Goal: Information Seeking & Learning: Learn about a topic

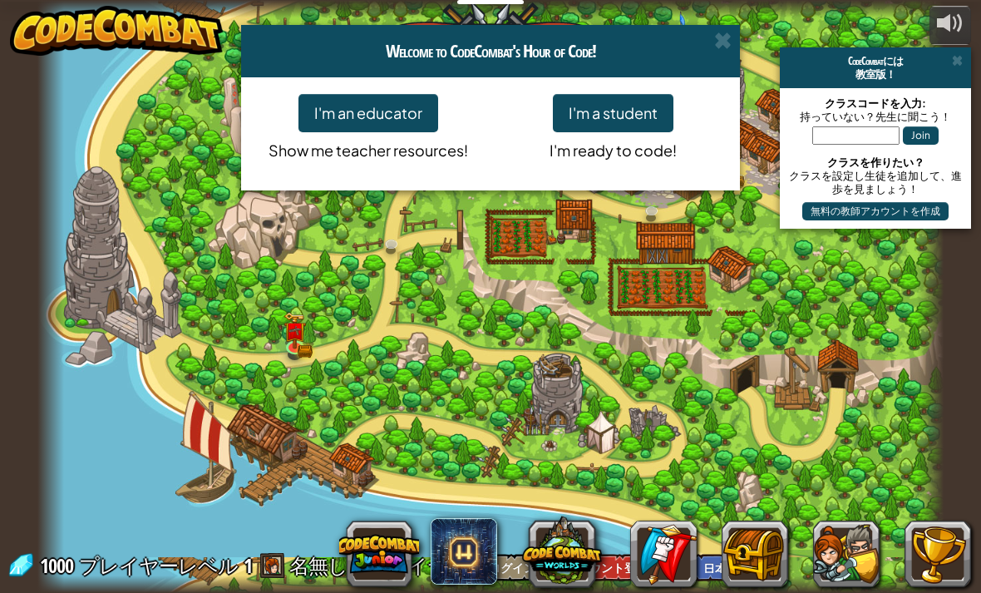
select select "ja"
click at [629, 111] on button "I'm a student" at bounding box center [613, 113] width 121 height 38
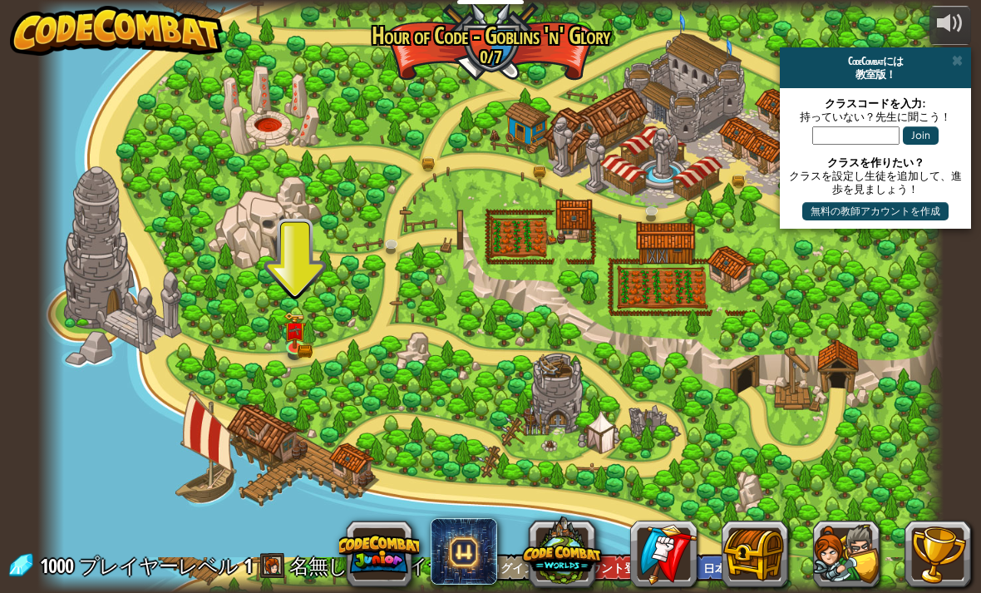
click at [289, 318] on img at bounding box center [295, 330] width 22 height 37
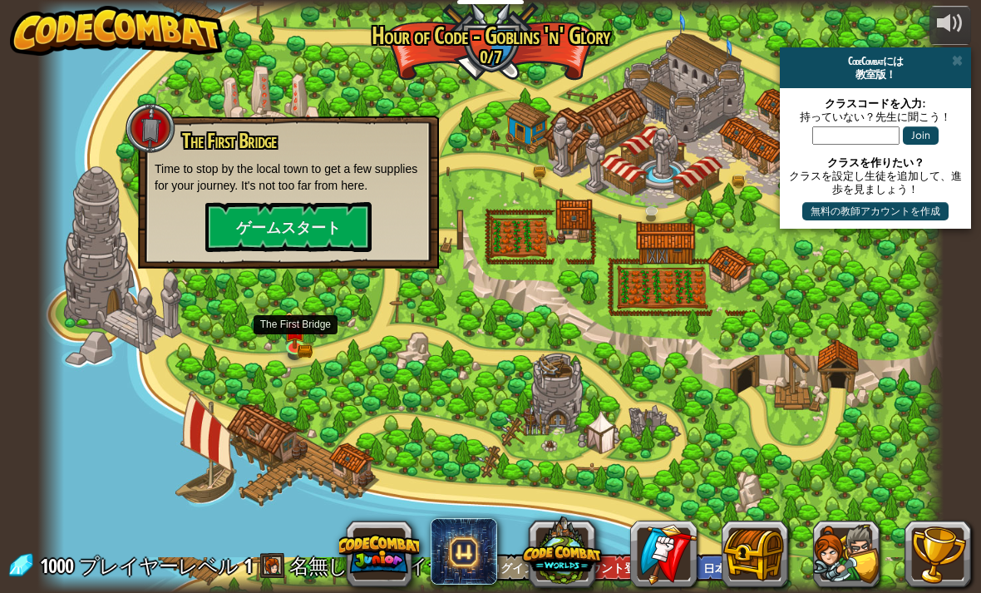
click at [340, 239] on button "ゲームスタート" at bounding box center [288, 227] width 166 height 50
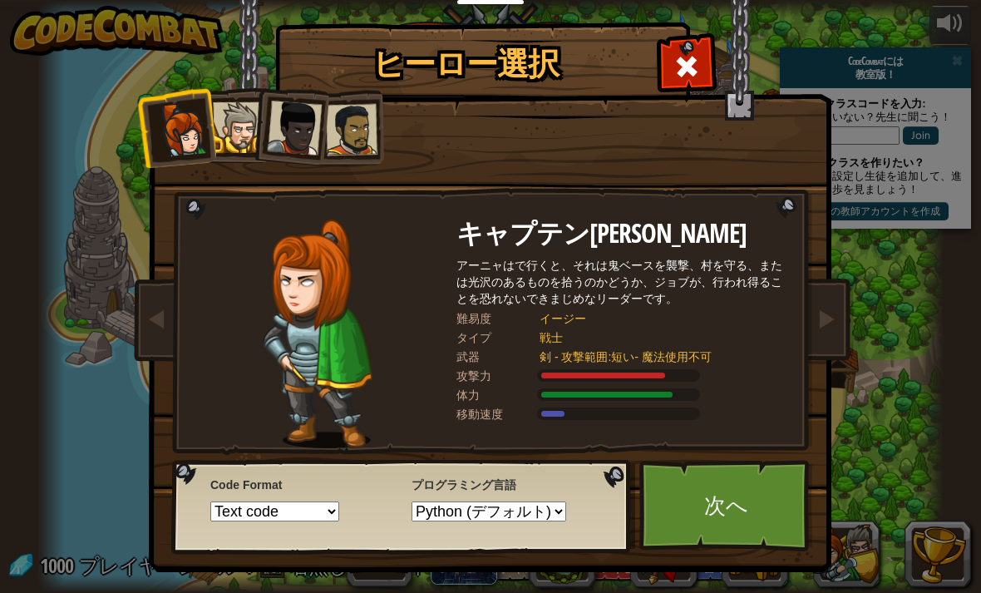
click at [220, 121] on div at bounding box center [238, 127] width 51 height 51
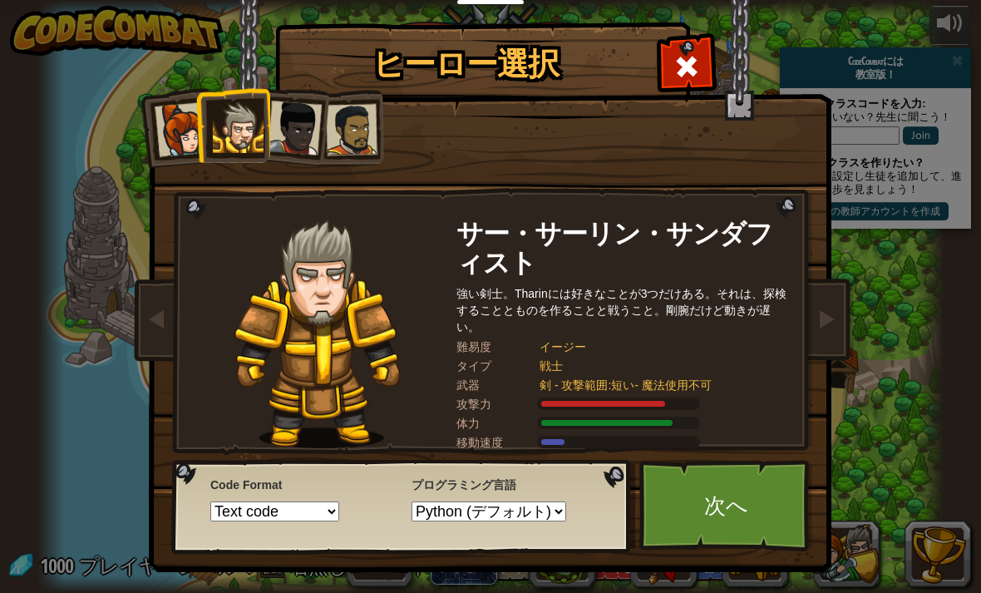
click at [308, 137] on div at bounding box center [294, 128] width 55 height 55
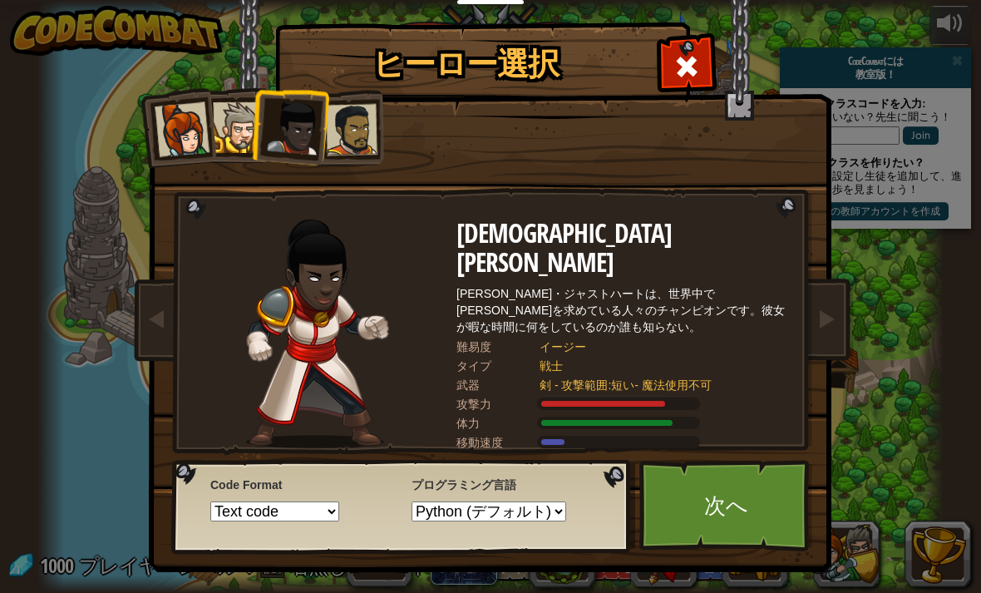
click at [356, 151] on div at bounding box center [352, 130] width 52 height 52
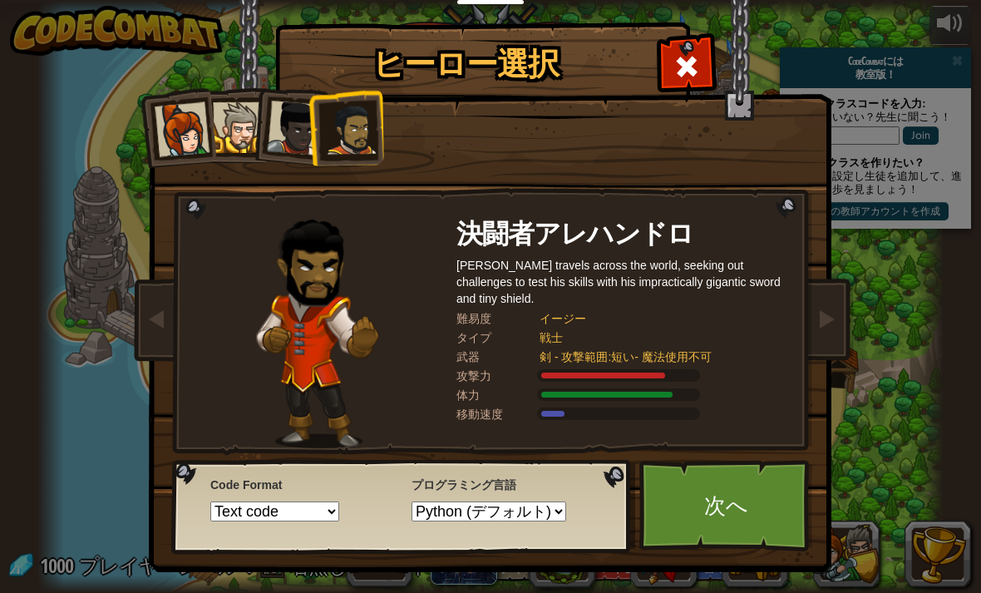
click at [200, 137] on div at bounding box center [182, 129] width 55 height 55
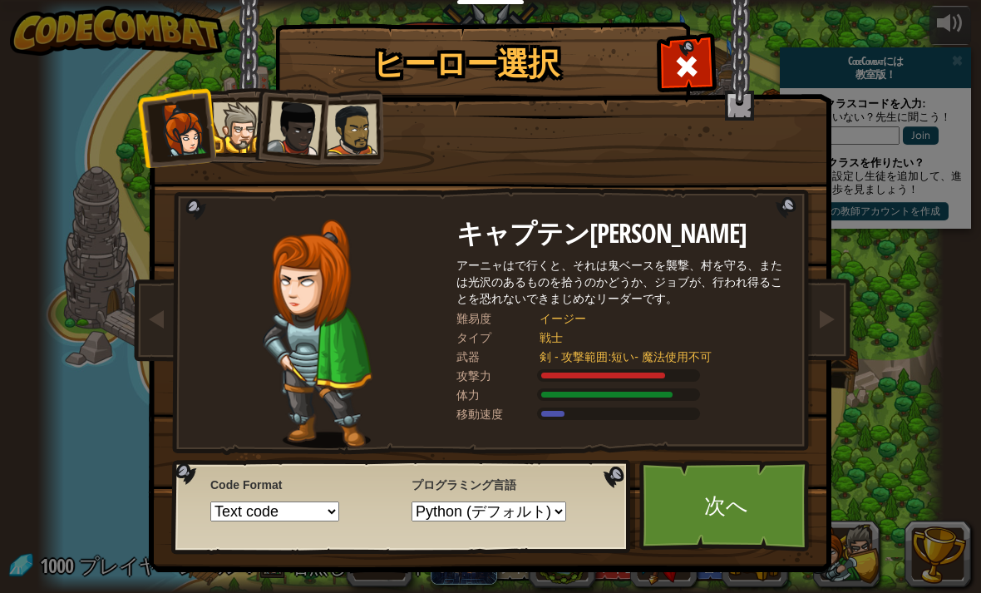
click at [224, 133] on div at bounding box center [238, 127] width 51 height 51
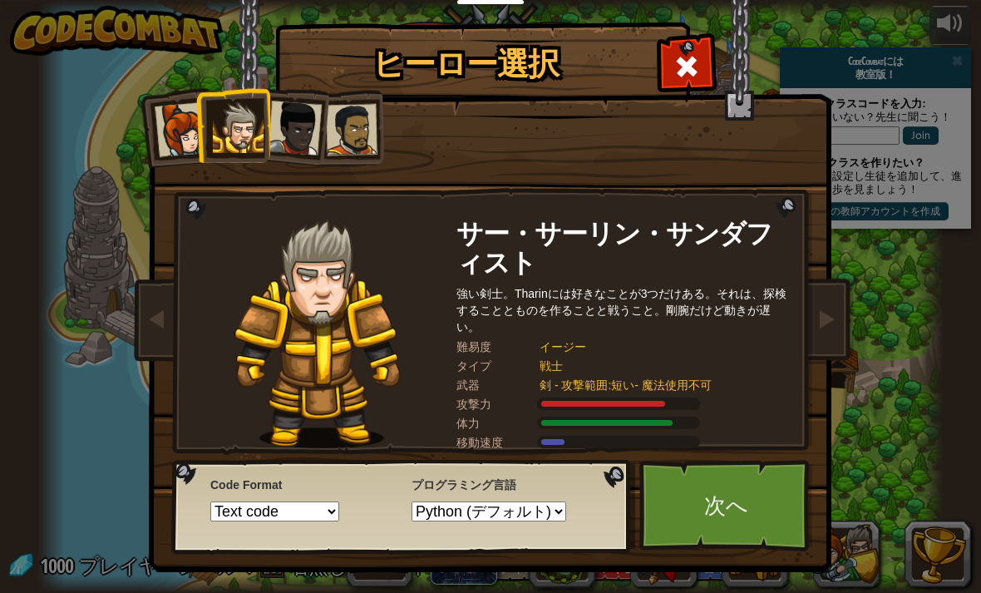
click at [721, 530] on link "次へ" at bounding box center [726, 505] width 174 height 91
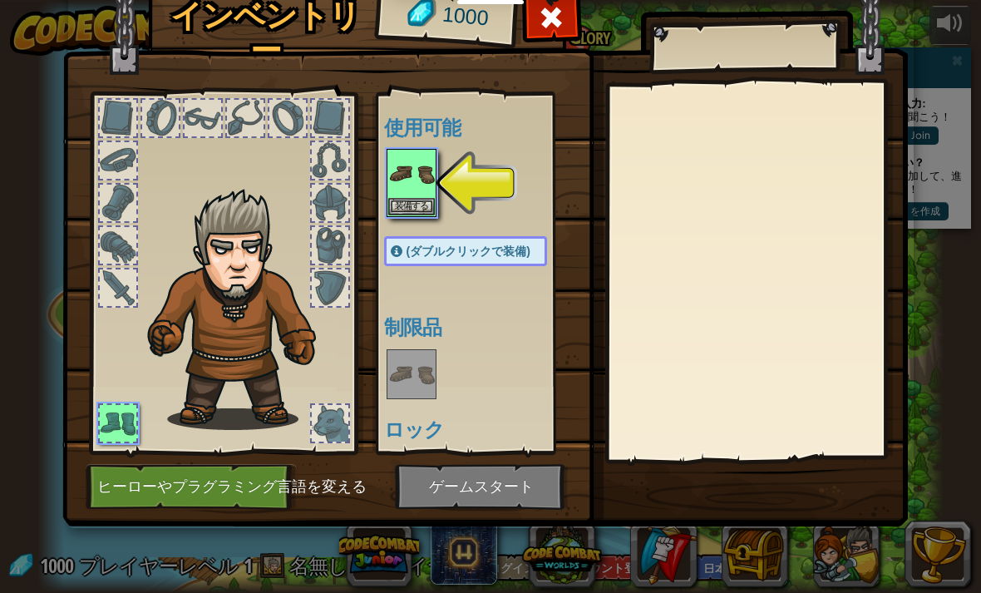
click at [427, 204] on button "装備する" at bounding box center [411, 206] width 47 height 17
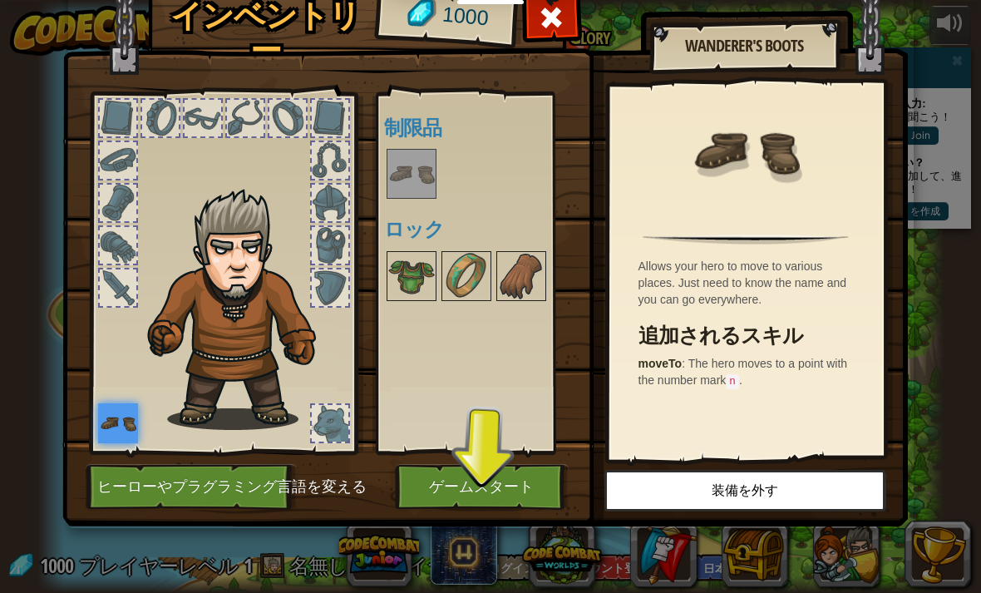
click at [478, 491] on button "ゲームスタート" at bounding box center [482, 487] width 174 height 46
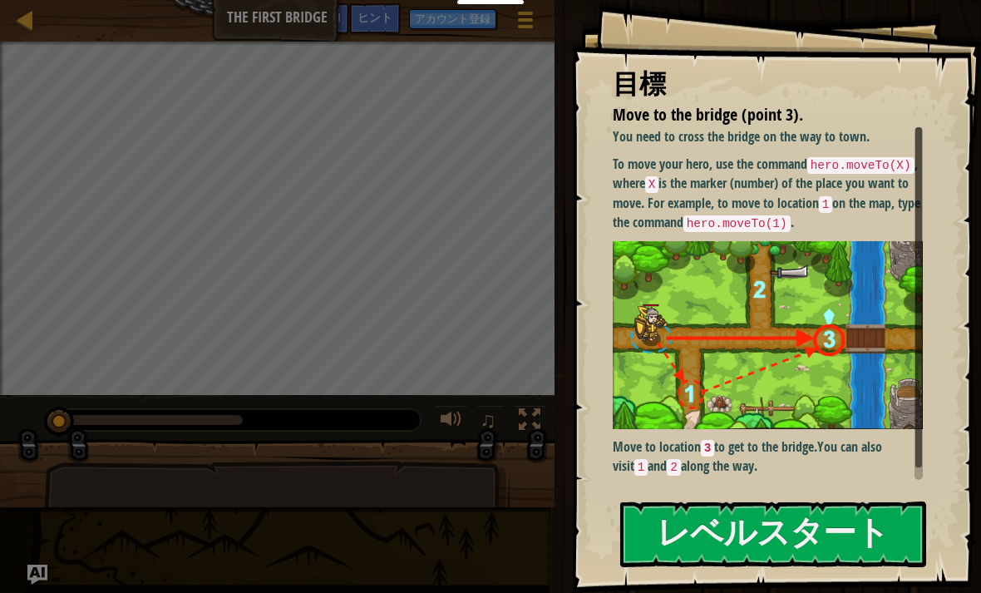
click at [678, 525] on button "レベルスタート" at bounding box center [773, 534] width 306 height 66
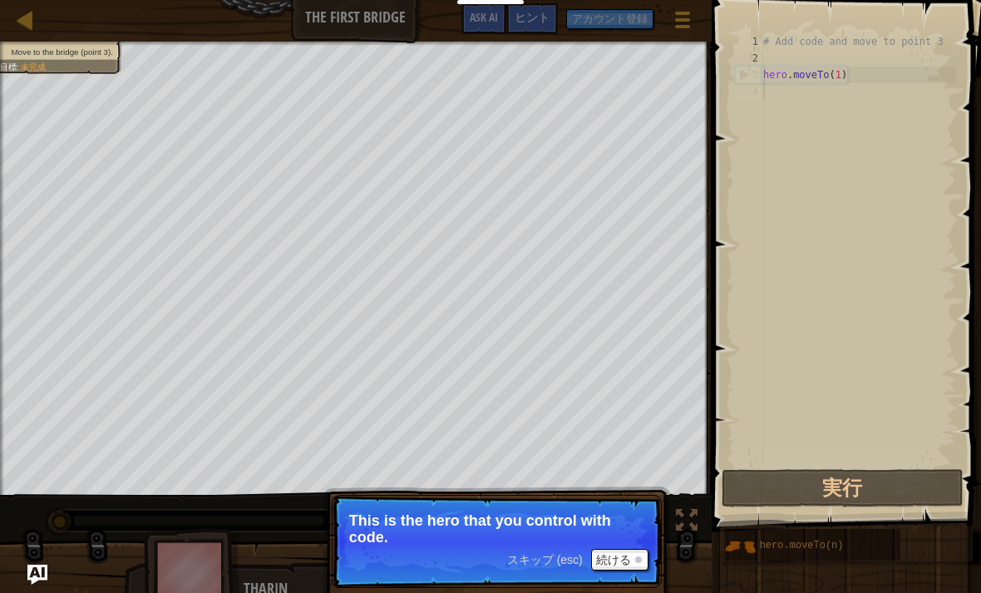
click at [42, 580] on img "Ask AI" at bounding box center [37, 575] width 20 height 20
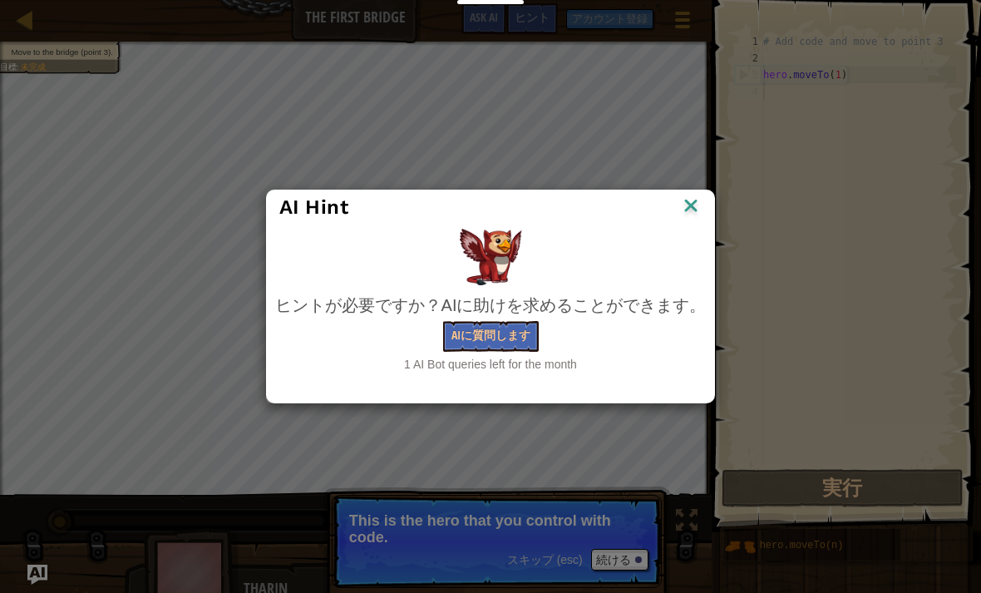
click at [690, 202] on img at bounding box center [691, 207] width 22 height 25
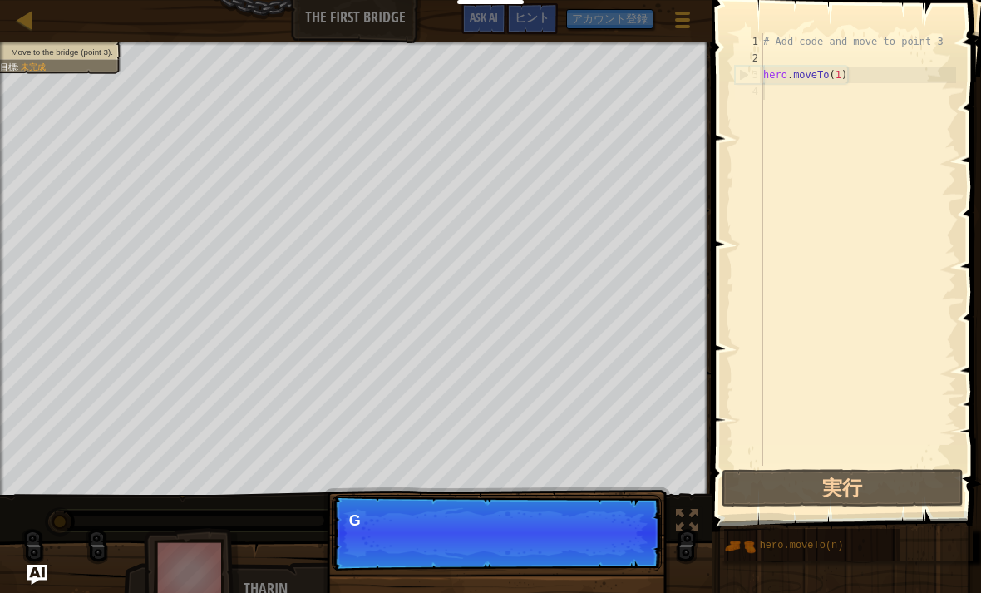
scroll to position [8, 0]
click at [624, 28] on button "アカウント登録" at bounding box center [609, 19] width 87 height 20
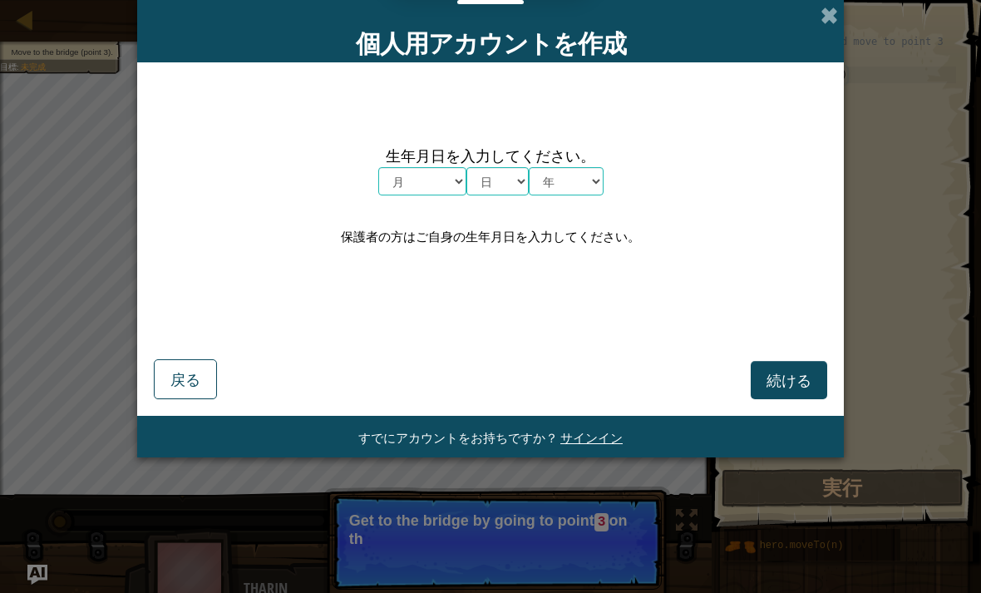
click at [424, 183] on select "月 １月 ２月 ３月 ４月 ５月 ６月 ７月 ８月 ９月 １０月 １１月 １２月" at bounding box center [422, 181] width 88 height 28
select select "2"
click at [488, 183] on select "日 1 2 3 4 5 6 7 8 9 10 11 12 13 14 15 16 17 18 19 20 21 22 23 24 25 26 27 28 29…" at bounding box center [497, 181] width 62 height 28
select select "4"
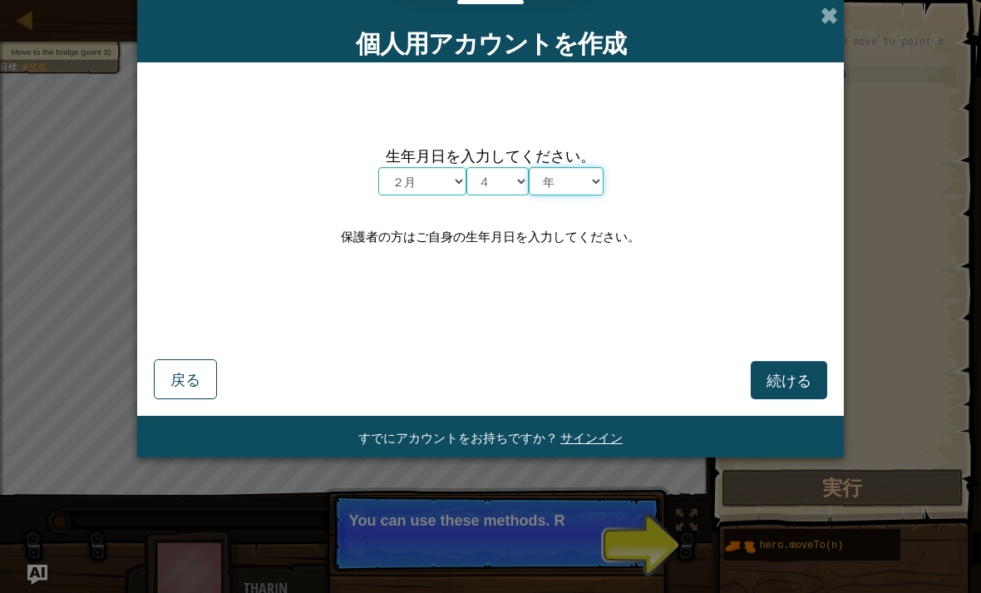
click at [560, 182] on select "年 2025 2024 2023 2022 2021 2020 2019 2018 2017 2016 2015 2014 2013 2012 2011 20…" at bounding box center [566, 181] width 75 height 28
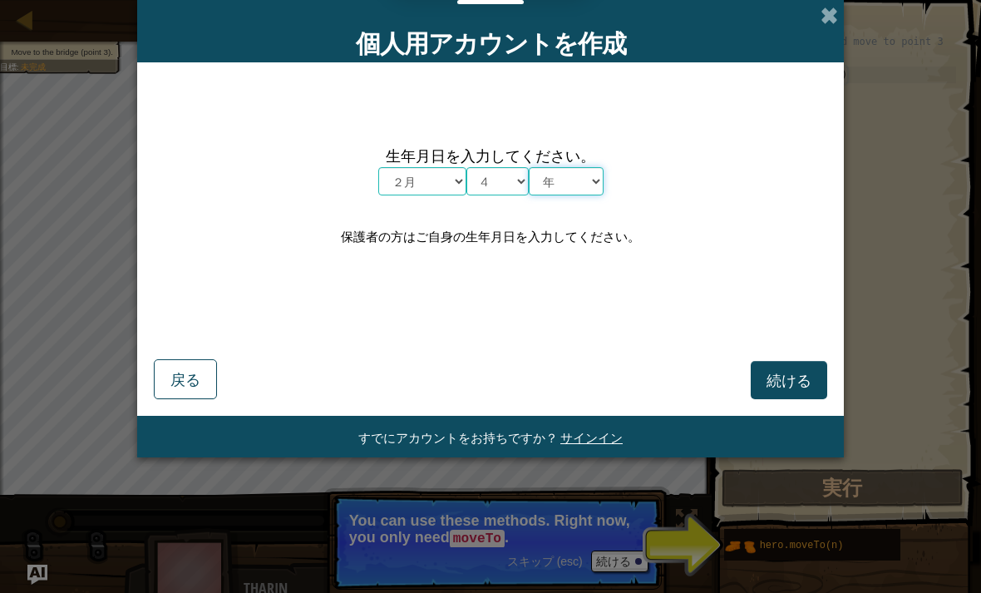
select select "2017"
click at [785, 379] on span "続ける" at bounding box center [789, 379] width 45 height 19
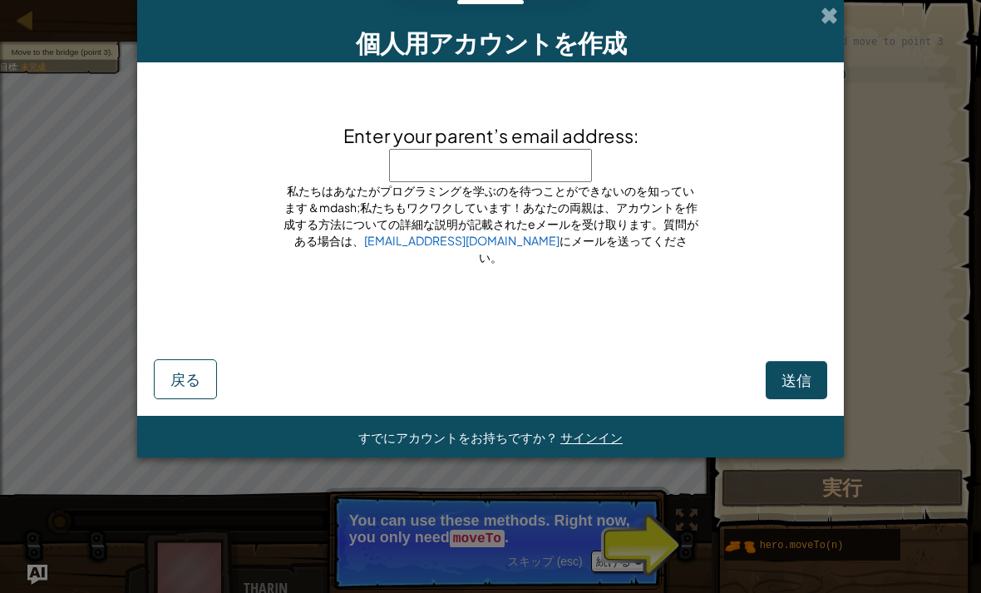
click at [787, 378] on span "送信" at bounding box center [797, 379] width 30 height 19
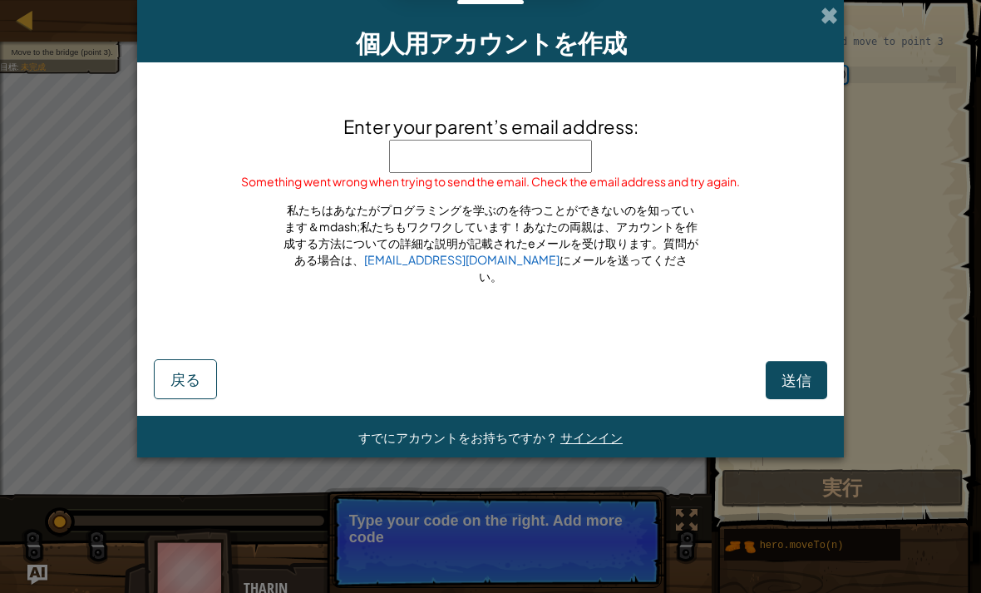
click at [196, 397] on button "戻る" at bounding box center [185, 379] width 63 height 40
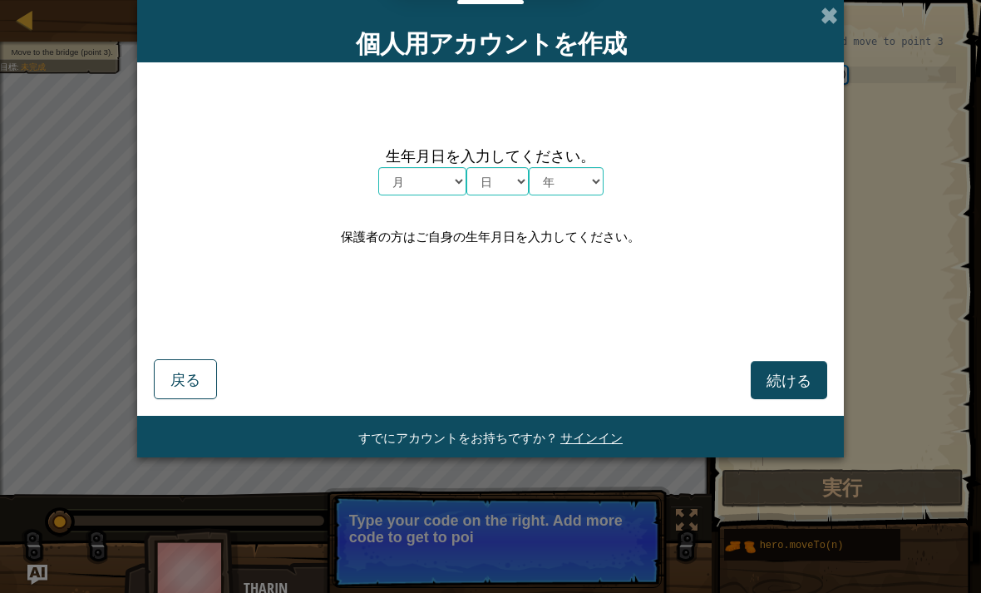
click at [196, 392] on button "戻る" at bounding box center [185, 379] width 63 height 40
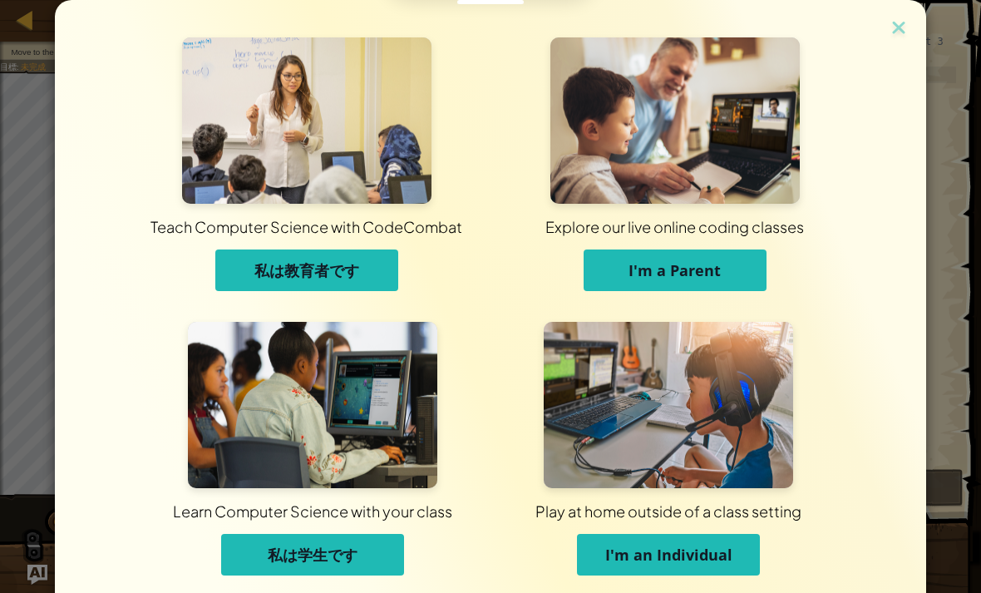
click at [332, 563] on span "私は学生です" at bounding box center [313, 555] width 90 height 20
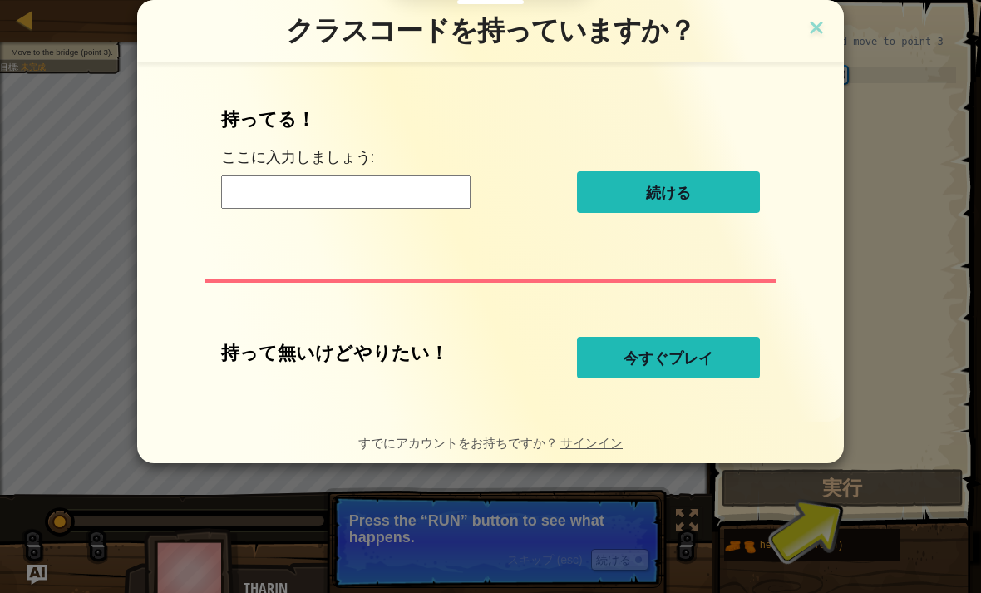
click at [670, 348] on button "今すぐプレイ" at bounding box center [668, 358] width 183 height 42
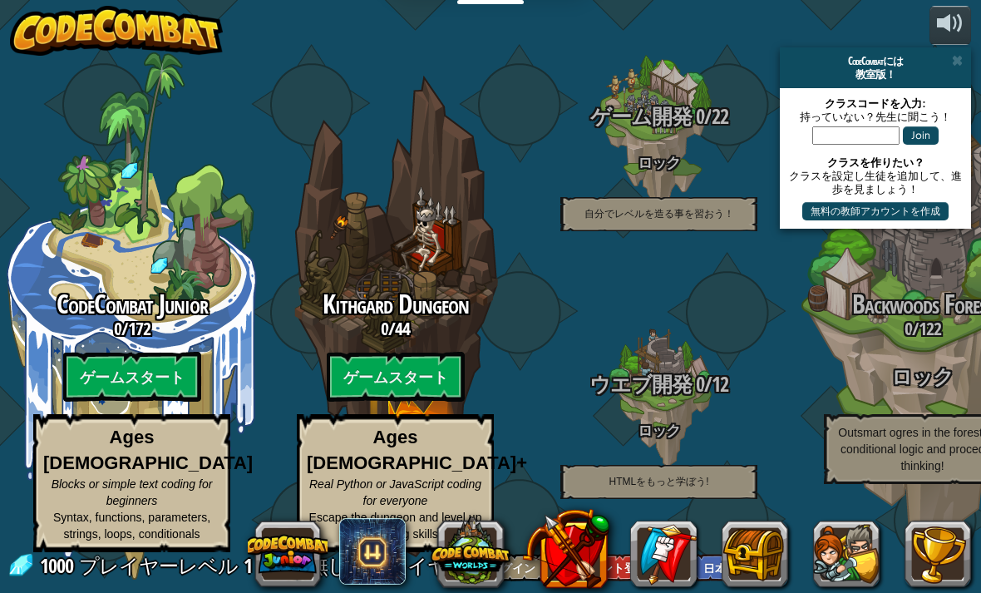
select select "ja"
